Goal: Task Accomplishment & Management: Use online tool/utility

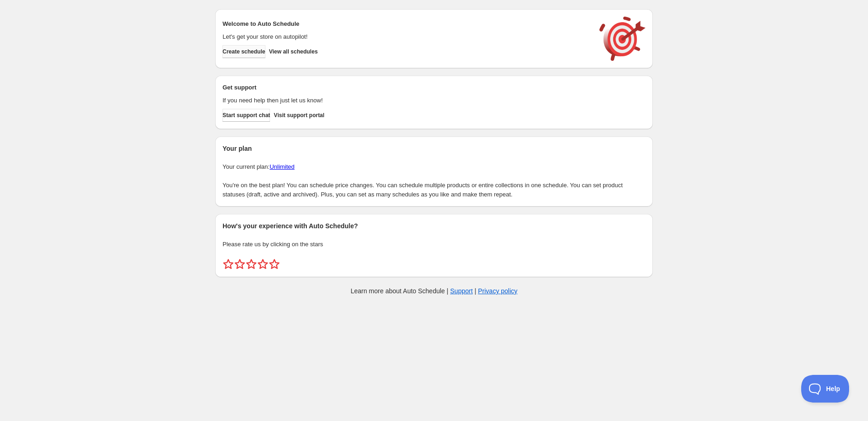
click at [240, 52] on span "Create schedule" at bounding box center [244, 51] width 43 height 7
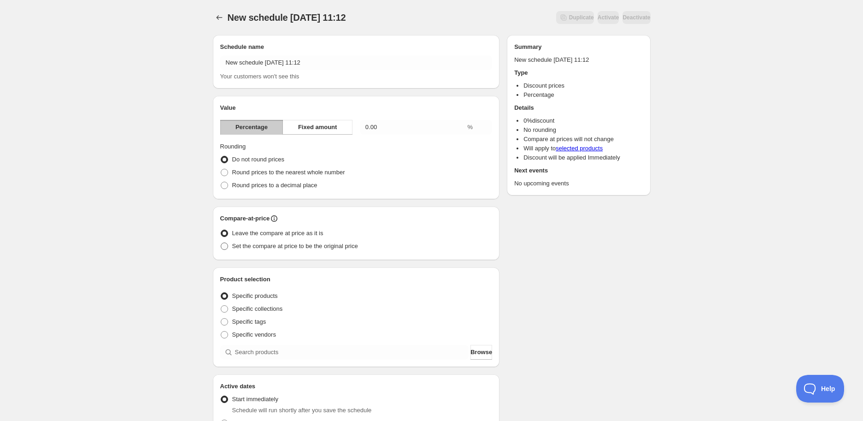
scroll to position [51, 0]
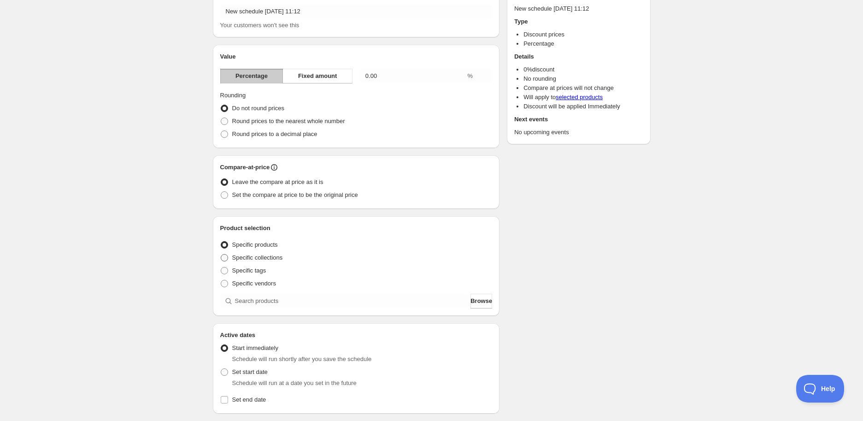
click at [259, 259] on span "Specific collections" at bounding box center [257, 257] width 51 height 7
click at [221, 254] on input "Specific collections" at bounding box center [221, 254] width 0 height 0
radio input "true"
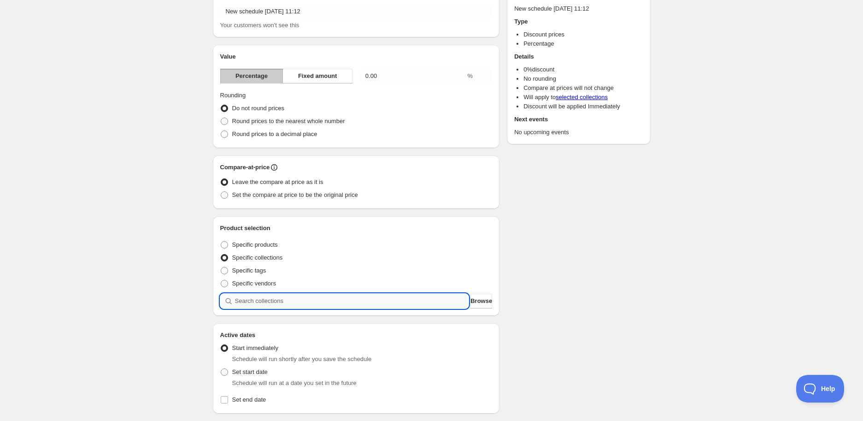
click at [288, 299] on input "search" at bounding box center [352, 301] width 234 height 15
click at [472, 301] on span "Browse" at bounding box center [482, 300] width 22 height 9
click at [577, 244] on div "Schedule name New schedule [DATE] 11:12 Your customers won't see this Value Per…" at bounding box center [428, 294] width 445 height 636
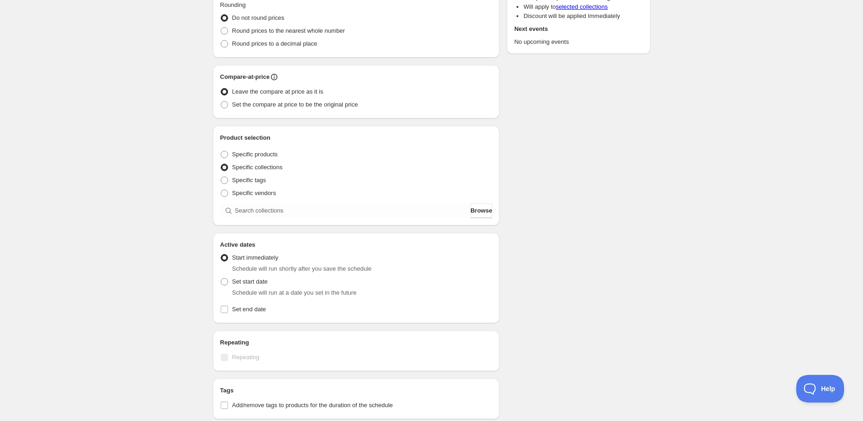
scroll to position [259, 0]
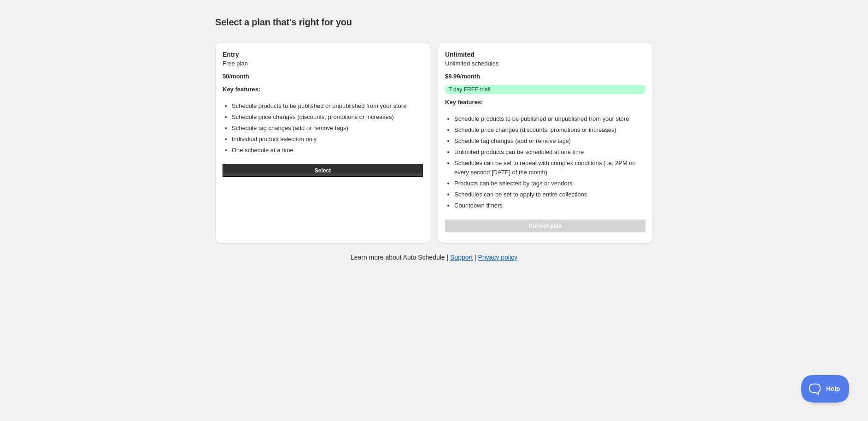
click at [342, 318] on body "Help & support Select a plan that's right for you Entry Free plan $ 0 /month Ke…" at bounding box center [434, 210] width 868 height 421
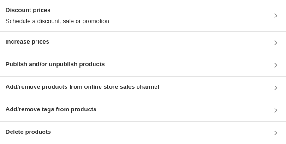
click at [24, 16] on div "Discount prices Schedule a discount, sale or promotion" at bounding box center [58, 16] width 104 height 20
